Goal: Task Accomplishment & Management: Manage account settings

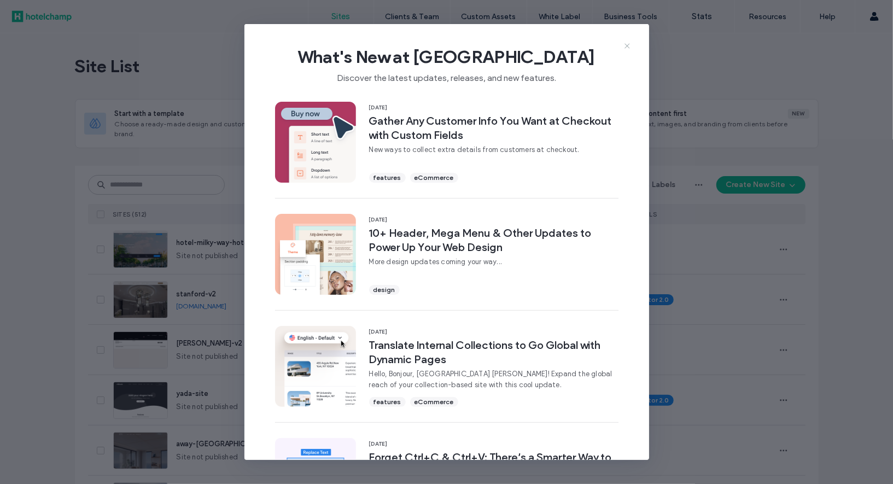
click at [626, 47] on use at bounding box center [627, 46] width 5 height 5
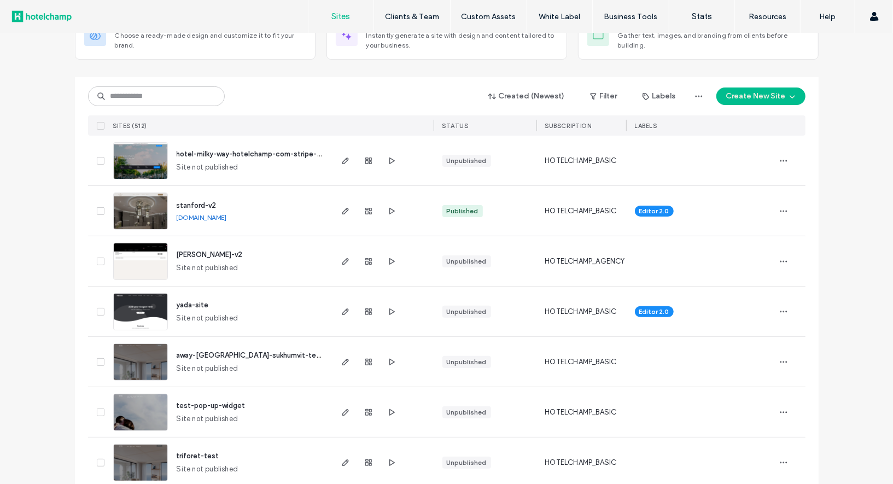
scroll to position [113, 0]
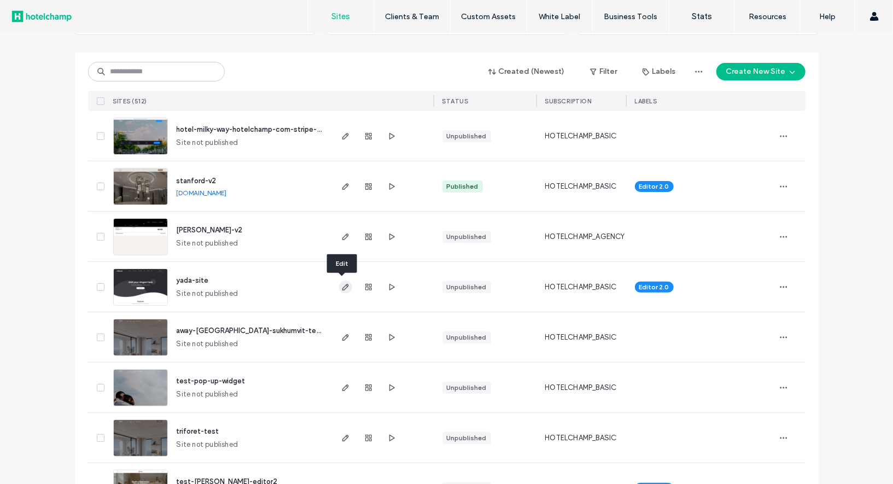
click at [343, 288] on icon "button" at bounding box center [345, 287] width 9 height 9
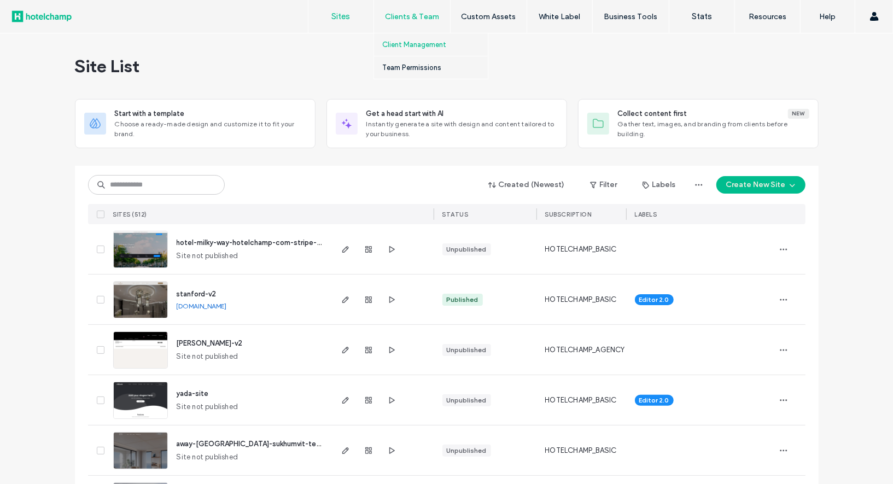
click at [431, 43] on label "Client Management" at bounding box center [414, 44] width 64 height 8
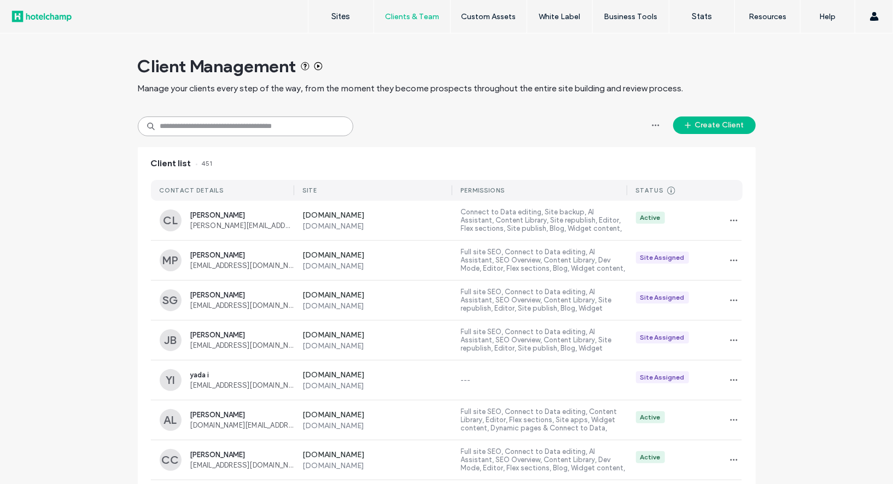
click at [275, 130] on input at bounding box center [246, 127] width 216 height 20
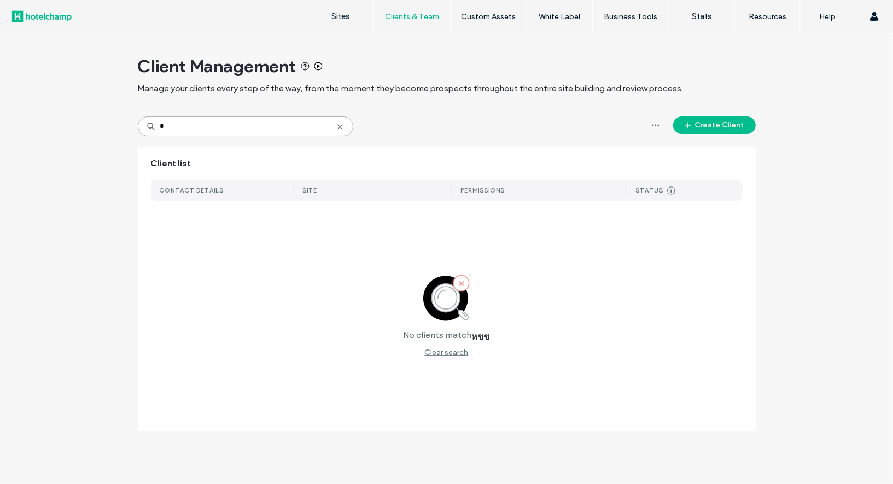
type input "*"
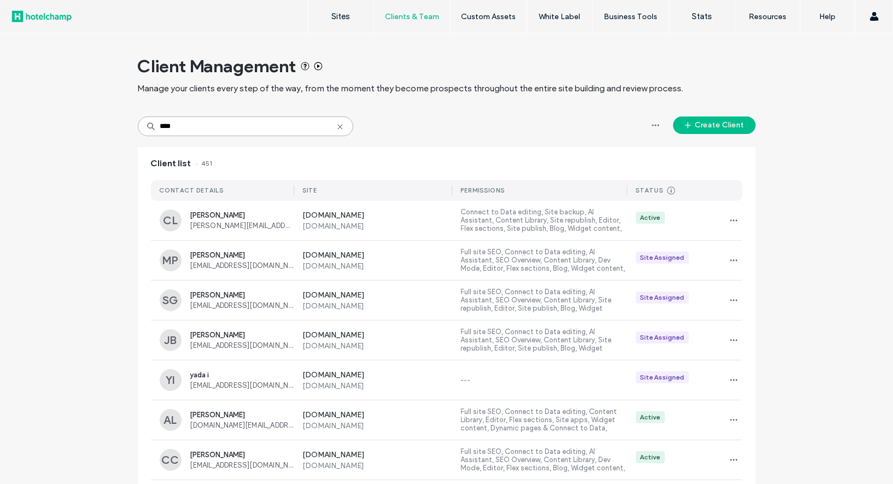
type input "****"
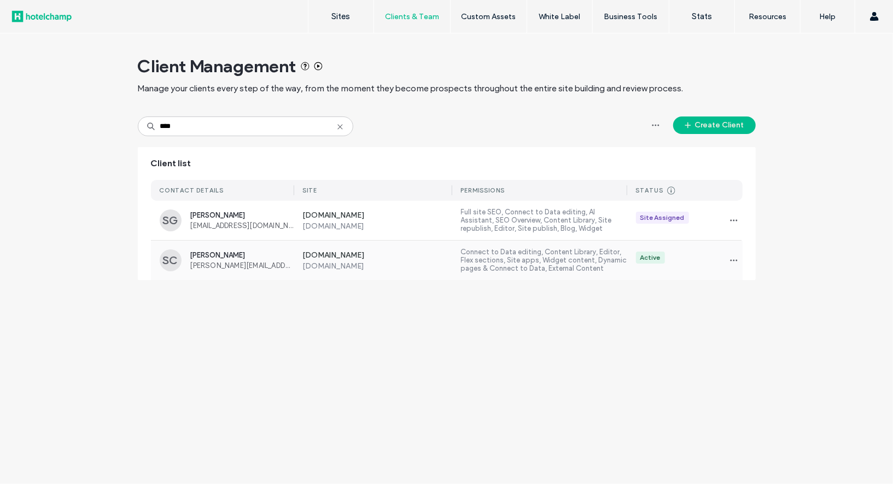
click at [531, 267] on label "Connect to Data editing, Content Library, Editor, Flex sections, Site apps, Wid…" at bounding box center [544, 260] width 166 height 25
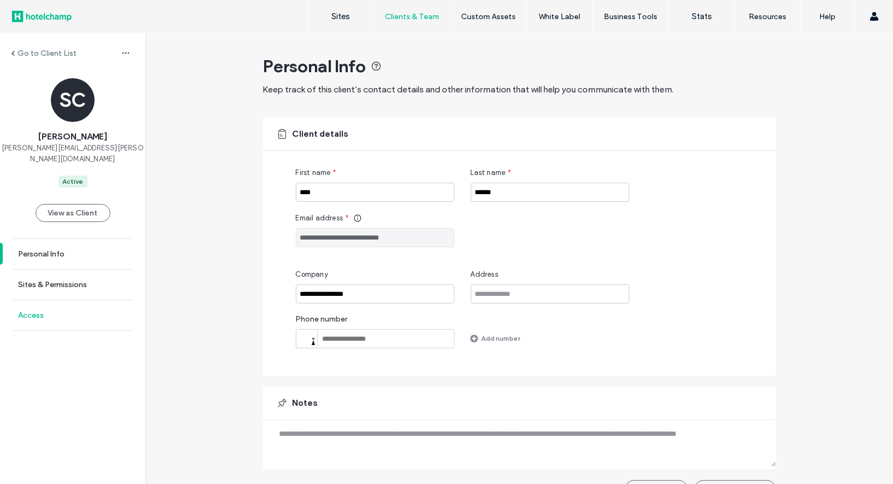
click at [59, 302] on link "Access" at bounding box center [73, 315] width 146 height 30
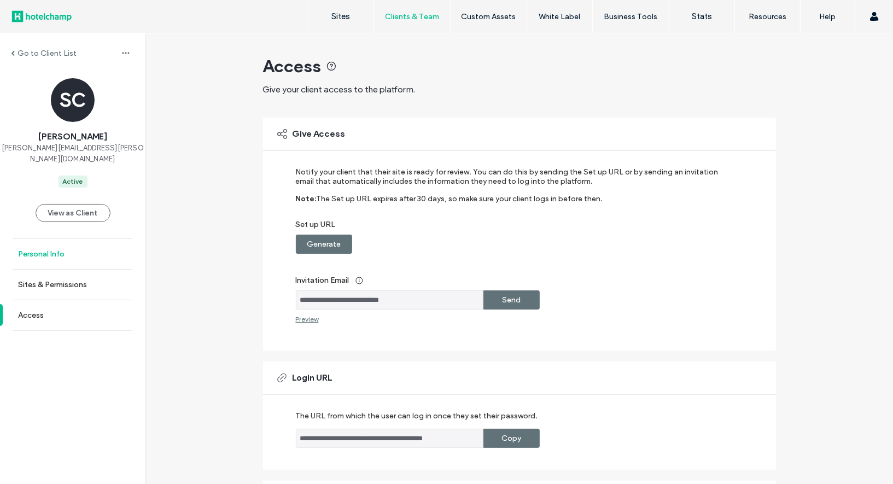
click at [43, 249] on label "Personal Info" at bounding box center [41, 253] width 46 height 9
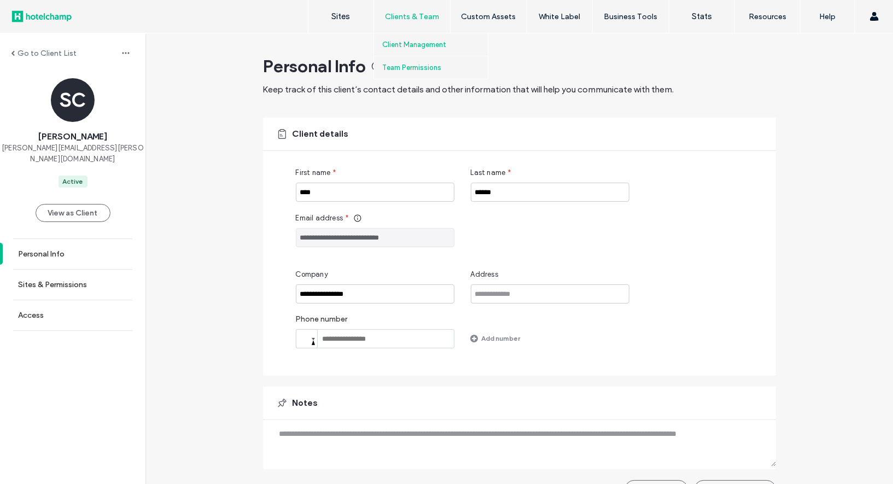
click at [408, 69] on label "Team Permissions" at bounding box center [411, 67] width 59 height 8
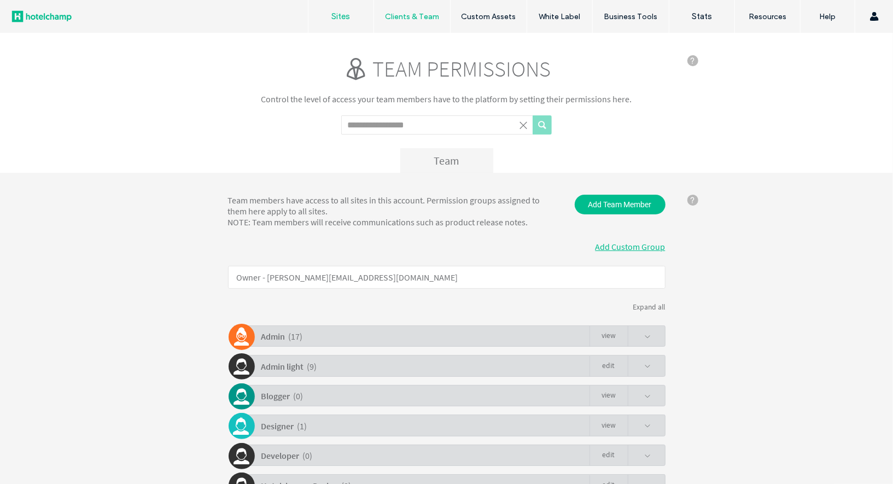
click at [332, 20] on label "Sites" at bounding box center [341, 16] width 19 height 10
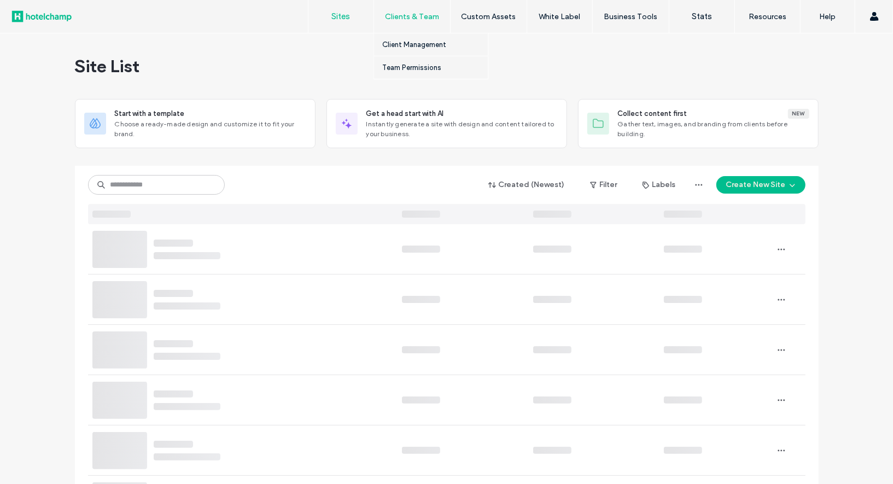
click at [410, 14] on label "Clients & Team" at bounding box center [412, 16] width 54 height 9
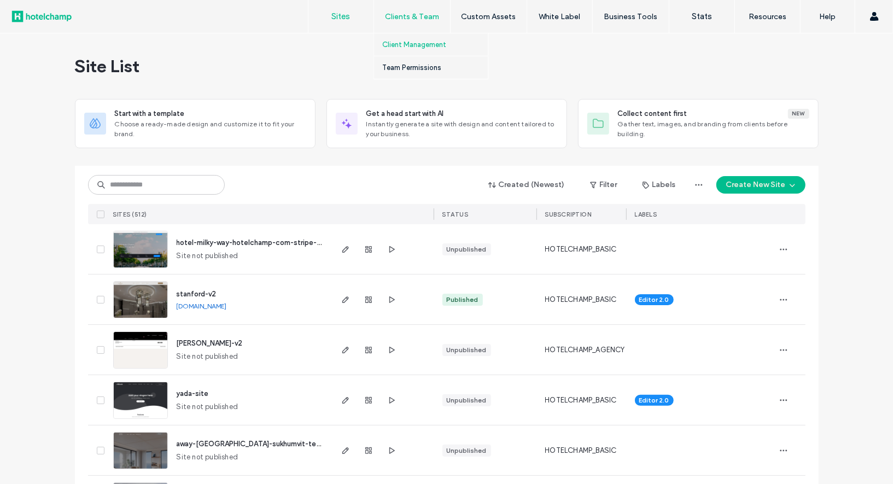
click at [432, 45] on label "Client Management" at bounding box center [414, 44] width 64 height 8
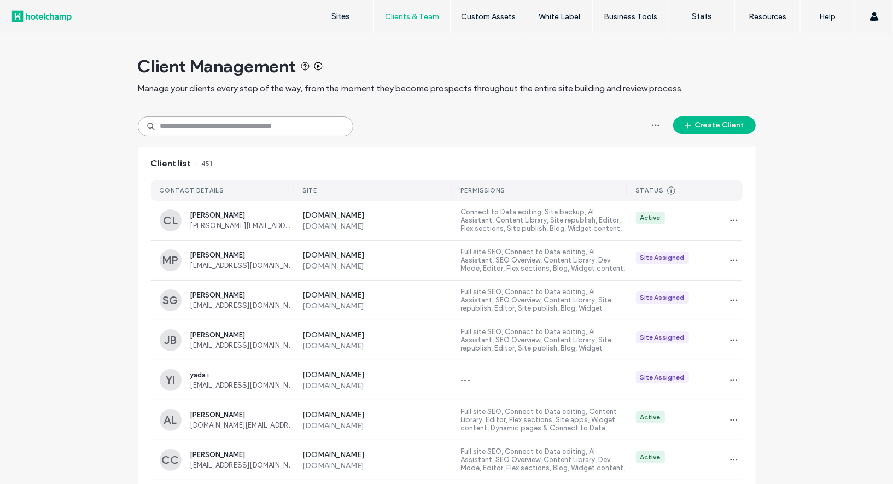
click at [291, 126] on input at bounding box center [246, 127] width 216 height 20
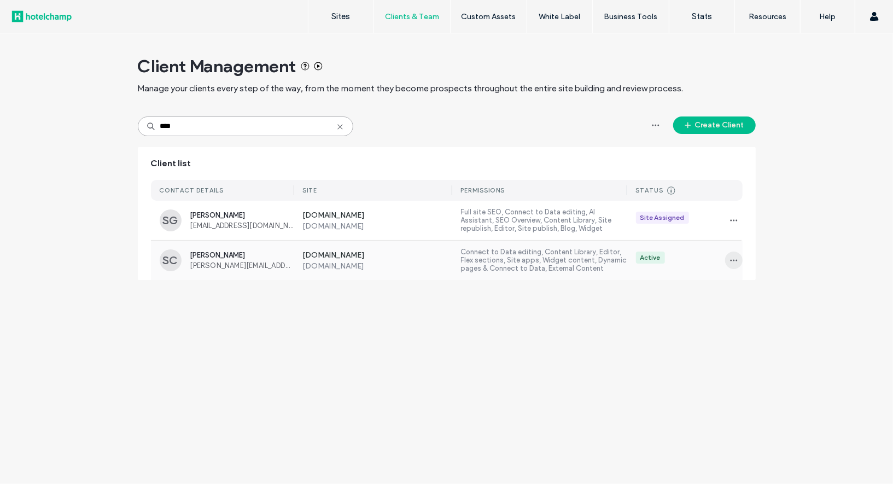
type input "****"
click at [734, 258] on icon "button" at bounding box center [734, 260] width 9 height 9
click at [802, 291] on span "Sites & Permissions" at bounding box center [780, 288] width 64 height 11
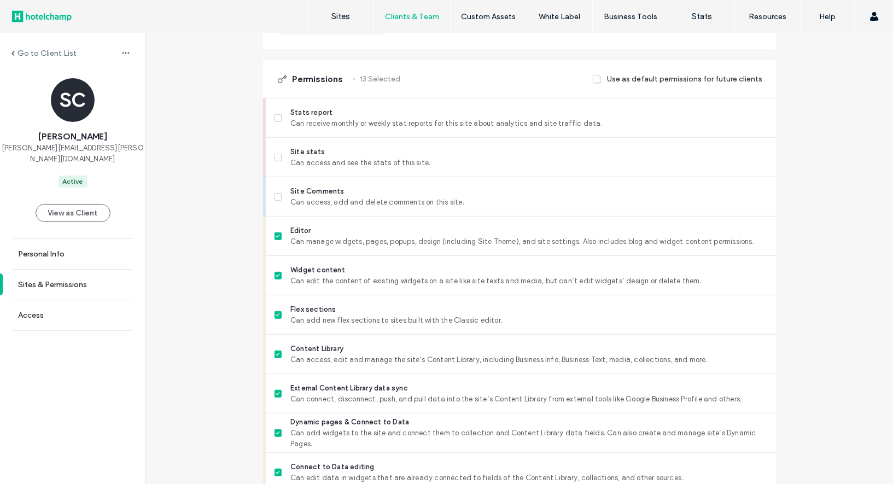
scroll to position [684, 0]
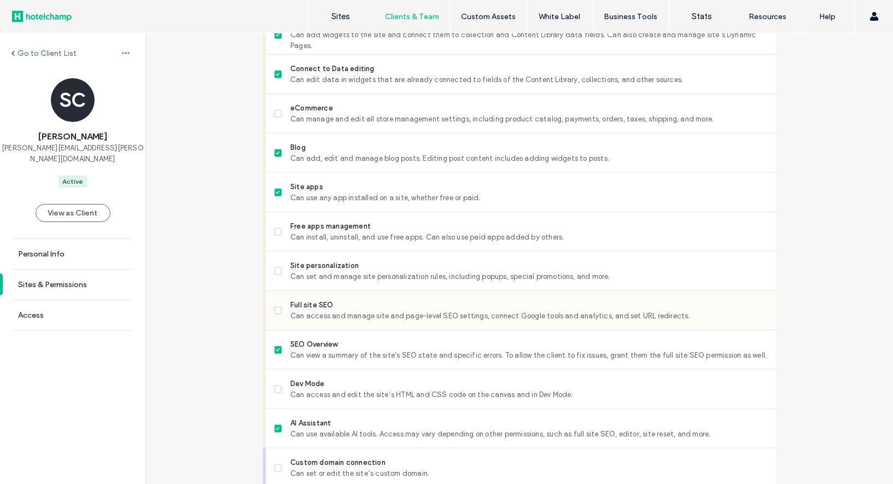
click at [275, 311] on span at bounding box center [279, 311] width 8 height 8
click at [276, 270] on icon at bounding box center [278, 271] width 4 height 3
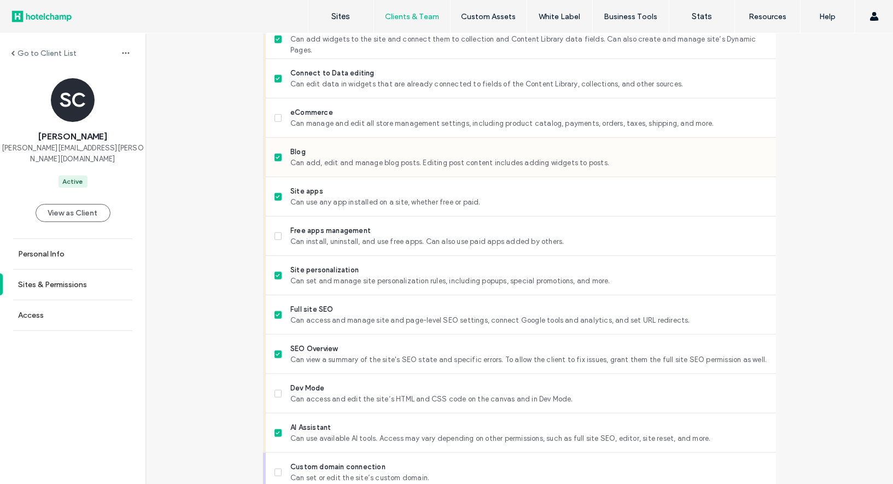
scroll to position [883, 0]
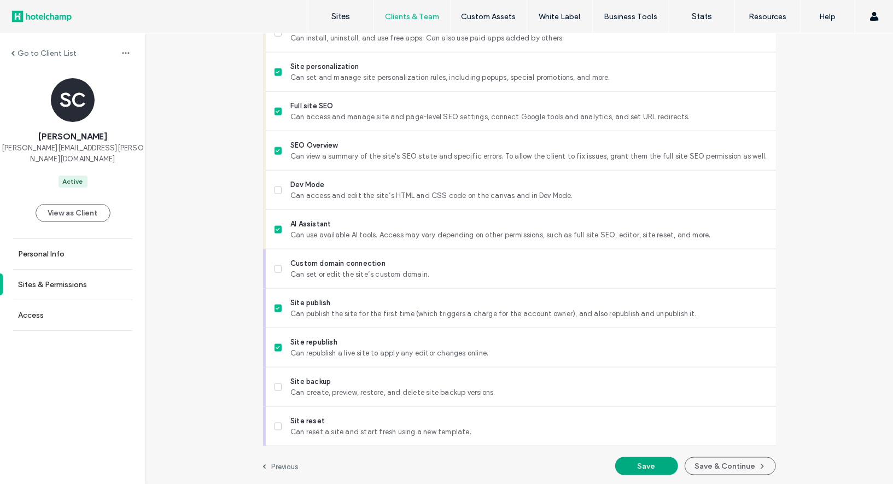
click at [645, 469] on button "Save" at bounding box center [646, 466] width 63 height 18
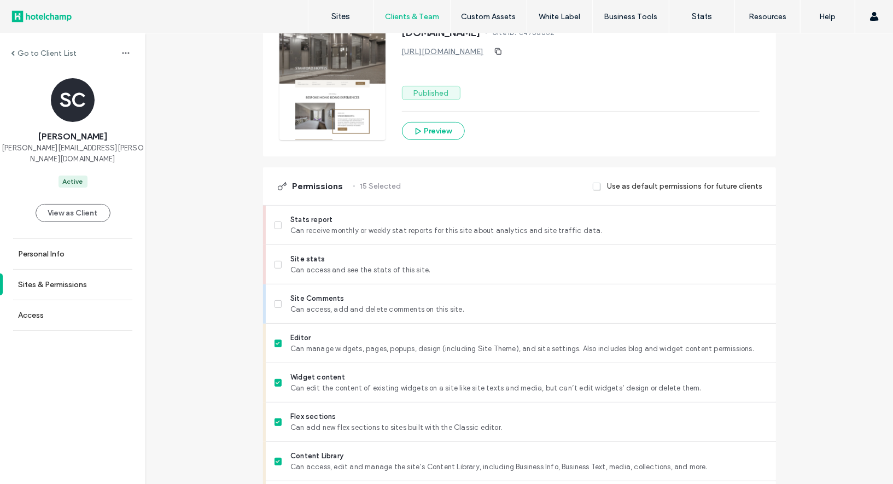
scroll to position [0, 0]
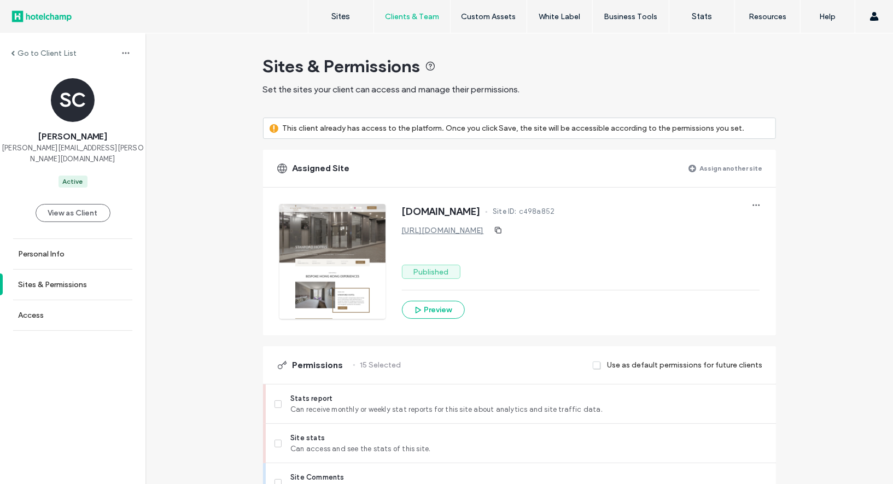
click at [49, 53] on label "Go to Client List" at bounding box center [47, 53] width 59 height 9
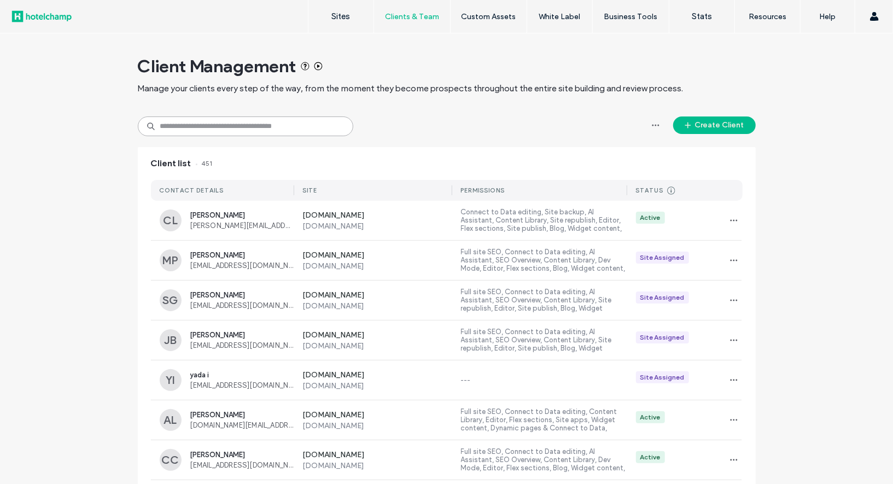
click at [258, 120] on input at bounding box center [246, 127] width 216 height 20
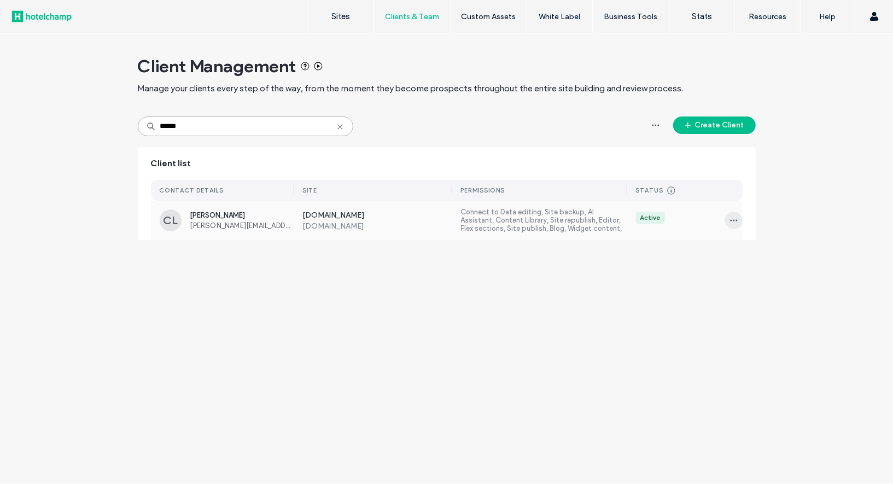
type input "******"
click at [732, 220] on icon "button" at bounding box center [734, 220] width 9 height 9
click at [769, 245] on span "Sites & Permissions" at bounding box center [780, 248] width 64 height 11
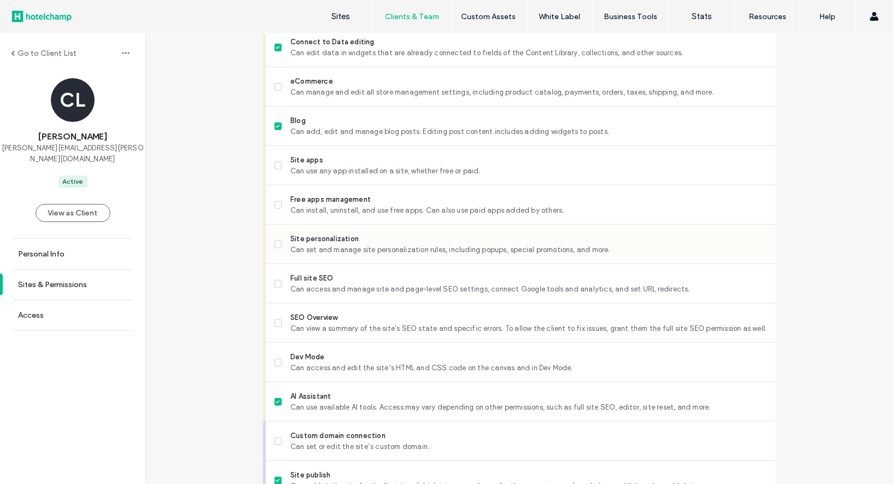
scroll to position [713, 0]
click at [444, 248] on span "Can set and manage site personalization rules, including popups, special promot…" at bounding box center [528, 248] width 476 height 11
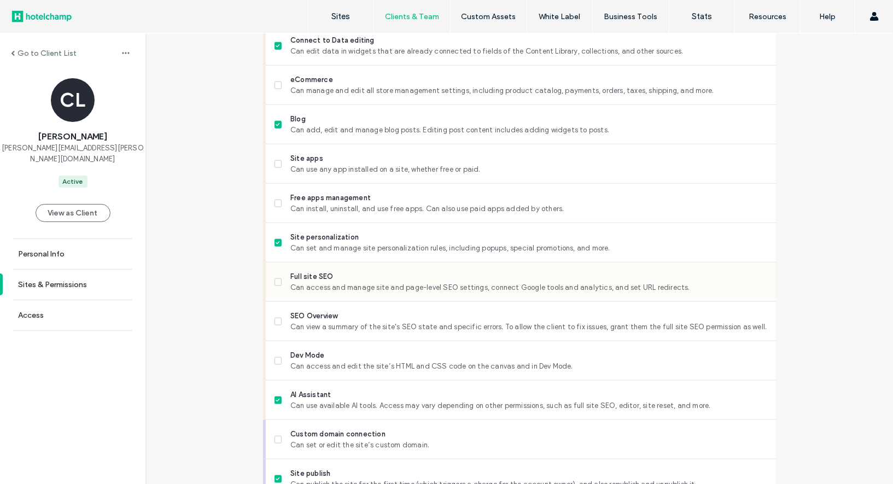
click at [427, 282] on span "Can access and manage site and page-level SEO settings, connect Google tools an…" at bounding box center [528, 287] width 476 height 11
click at [404, 325] on span "Can view a summary of the site's SEO state and specific errors. To allow the cl…" at bounding box center [528, 327] width 476 height 11
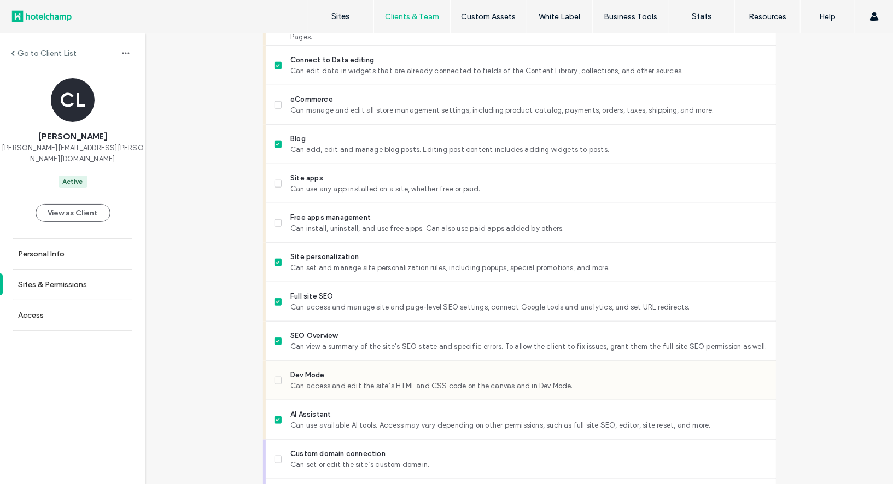
scroll to position [883, 0]
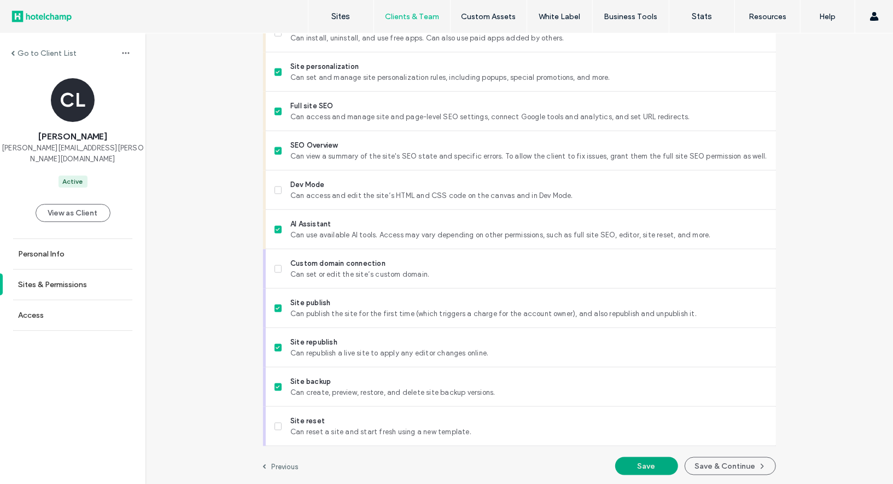
click at [645, 463] on button "Save" at bounding box center [646, 466] width 63 height 18
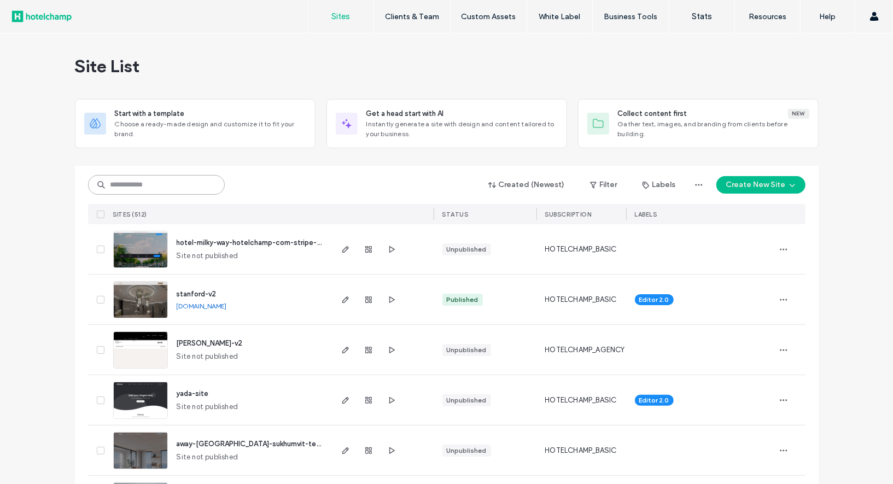
click at [153, 191] on input at bounding box center [156, 185] width 137 height 20
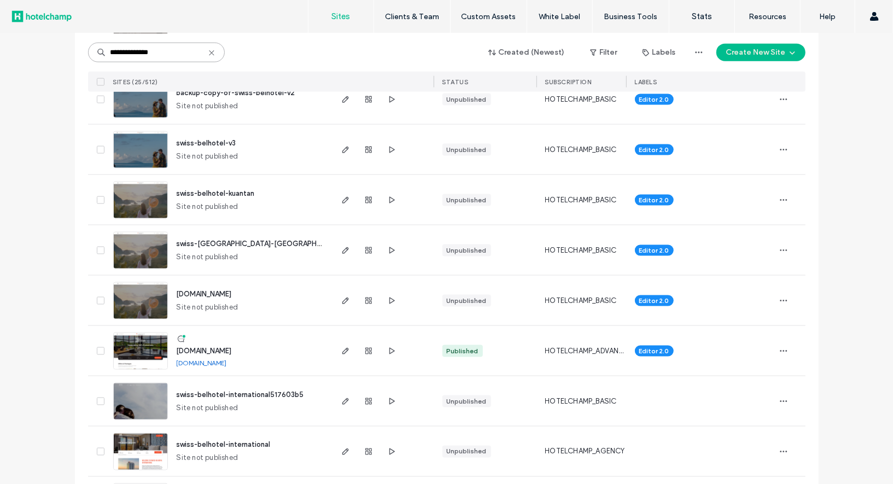
scroll to position [955, 0]
type input "**********"
click at [341, 349] on icon "button" at bounding box center [345, 351] width 9 height 9
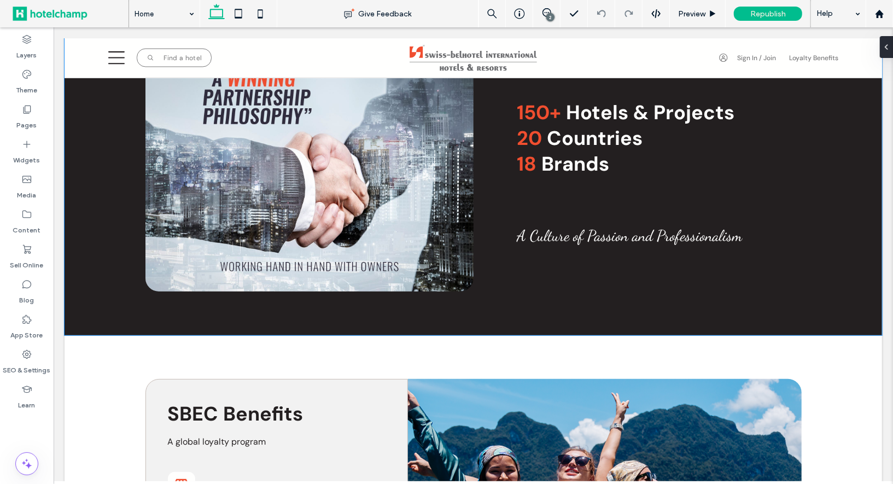
scroll to position [1380, 0]
